Goal: Information Seeking & Learning: Learn about a topic

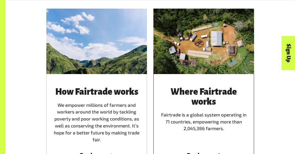
scroll to position [323, 0]
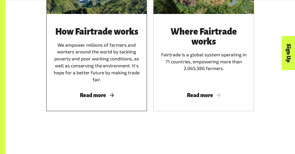
click at [109, 59] on div "How Fairtrade works We empower millions of farmers and workers around the world…" at bounding box center [97, 55] width 88 height 56
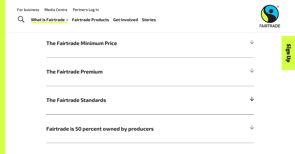
scroll to position [241, 0]
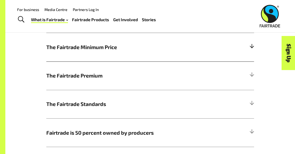
click at [93, 61] on h5 "The Fairtrade Minimum Price" at bounding box center [150, 47] width 208 height 28
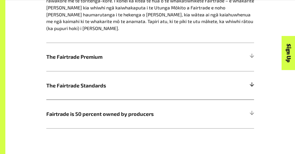
scroll to position [401, 0]
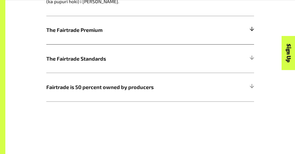
click at [113, 40] on h5 "The Fairtrade Premium" at bounding box center [150, 30] width 208 height 28
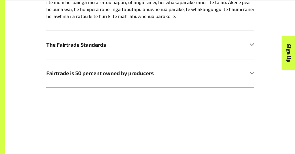
click at [95, 59] on h5 "The Fairtrade Standards" at bounding box center [150, 44] width 208 height 28
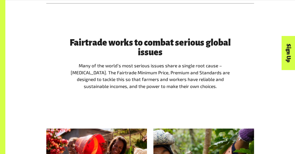
scroll to position [482, 0]
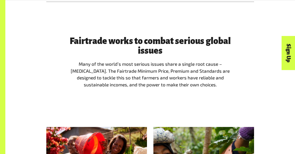
drag, startPoint x: 70, startPoint y: 74, endPoint x: 210, endPoint y: 95, distance: 141.2
click at [210, 88] on p "Many of the world’s most serious issues share a single root cause – extreme pov…" at bounding box center [150, 74] width 165 height 28
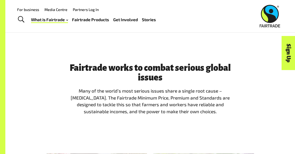
click at [176, 119] on div "Fairtrade works to combat serious global issues Many of the world’s most seriou…" at bounding box center [149, 91] width 171 height 56
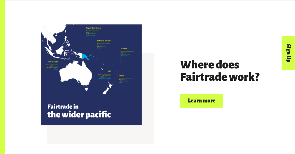
scroll to position [1294, 0]
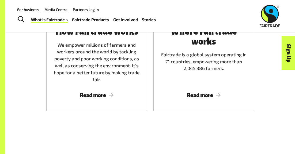
click at [97, 18] on link "Fairtrade Products" at bounding box center [90, 19] width 37 height 7
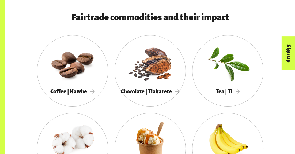
scroll to position [455, 0]
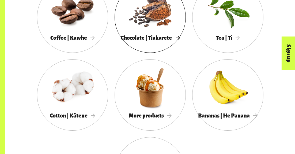
click at [162, 24] on div at bounding box center [149, 10] width 71 height 46
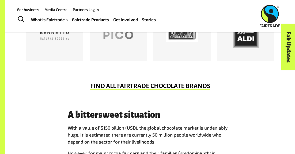
scroll to position [241, 0]
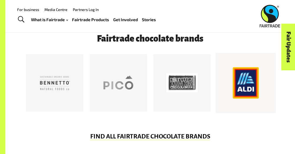
click at [256, 78] on div at bounding box center [246, 83] width 32 height 32
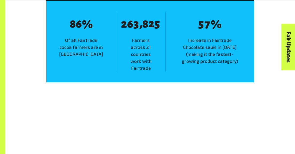
scroll to position [829, 0]
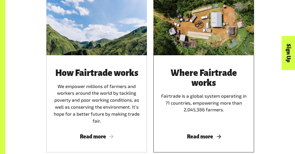
scroll to position [294, 0]
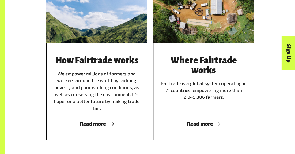
click at [101, 59] on h3 "How Fairtrade works" at bounding box center [97, 60] width 88 height 10
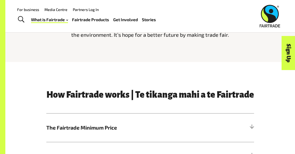
scroll to position [134, 0]
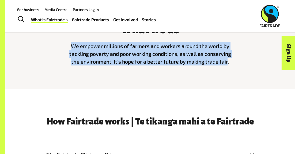
drag, startPoint x: 70, startPoint y: 46, endPoint x: 226, endPoint y: 66, distance: 156.7
click at [226, 65] on span "We empower millions of farmers and workers around the world by tackling poverty…" at bounding box center [149, 54] width 161 height 22
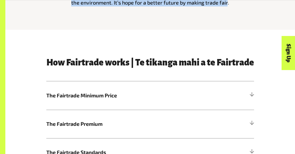
scroll to position [214, 0]
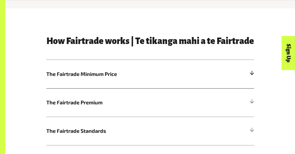
click at [65, 78] on span "The Fairtrade Minimum Price" at bounding box center [124, 74] width 156 height 8
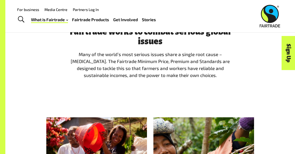
scroll to position [508, 0]
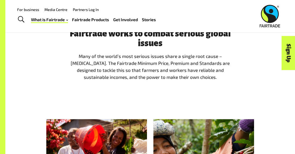
drag, startPoint x: 71, startPoint y: 60, endPoint x: 201, endPoint y: 87, distance: 133.0
click at [207, 85] on div "Fairtrade works to combat serious global issues Many of the world’s most seriou…" at bounding box center [149, 57] width 171 height 56
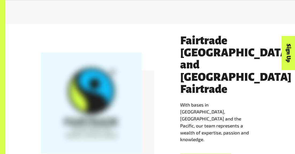
scroll to position [856, 0]
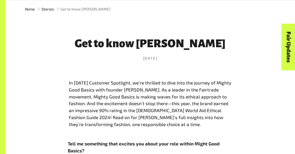
scroll to position [187, 0]
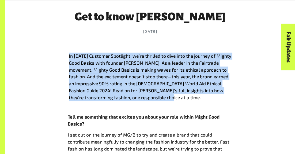
drag, startPoint x: 68, startPoint y: 67, endPoint x: 135, endPoint y: 110, distance: 79.1
click at [135, 102] on div "In today’s Customer Spotlight, we’re thrilled to dive into the journey of Might…" at bounding box center [150, 76] width 165 height 51
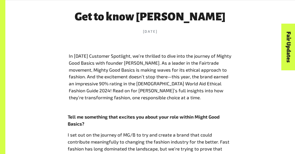
click at [158, 102] on div "In today’s Customer Spotlight, we’re thrilled to dive into the journey of Might…" at bounding box center [150, 76] width 165 height 51
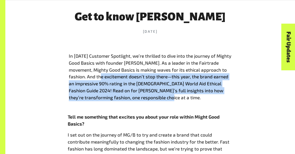
drag, startPoint x: 87, startPoint y: 88, endPoint x: 136, endPoint y: 112, distance: 54.2
click at [136, 100] on span "In today’s Customer Spotlight, we’re thrilled to dive into the journey of Might…" at bounding box center [150, 76] width 162 height 47
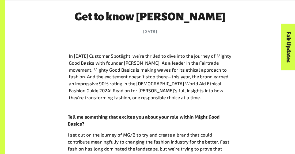
click at [171, 109] on p at bounding box center [150, 105] width 165 height 7
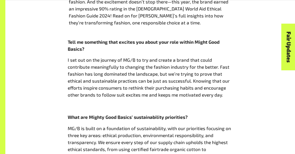
scroll to position [268, 0]
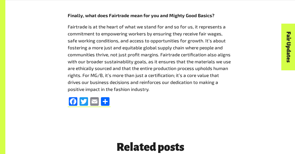
scroll to position [722, 0]
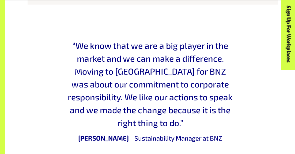
scroll to position [749, 0]
